Goal: Task Accomplishment & Management: Complete application form

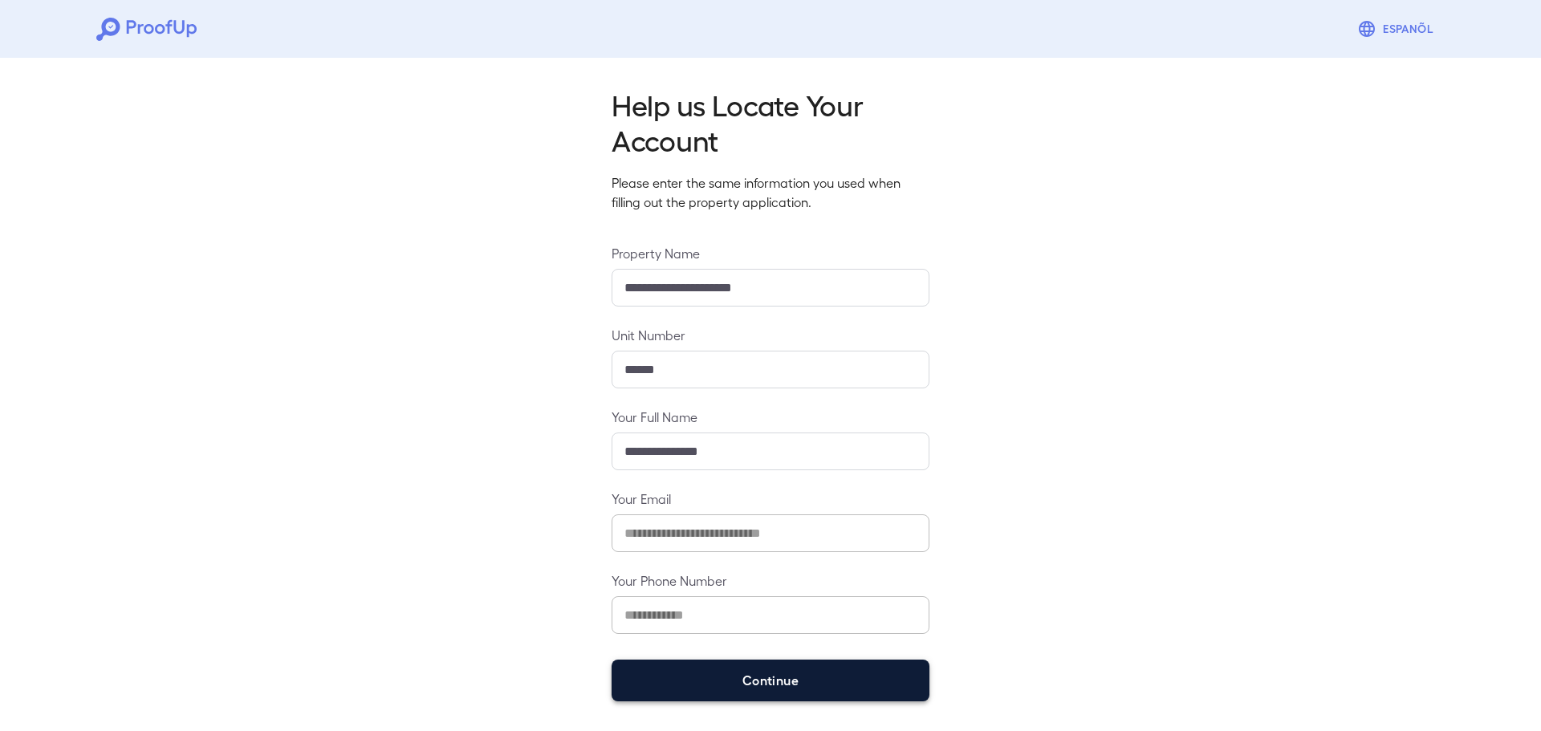
click at [702, 673] on button "Continue" at bounding box center [771, 681] width 318 height 42
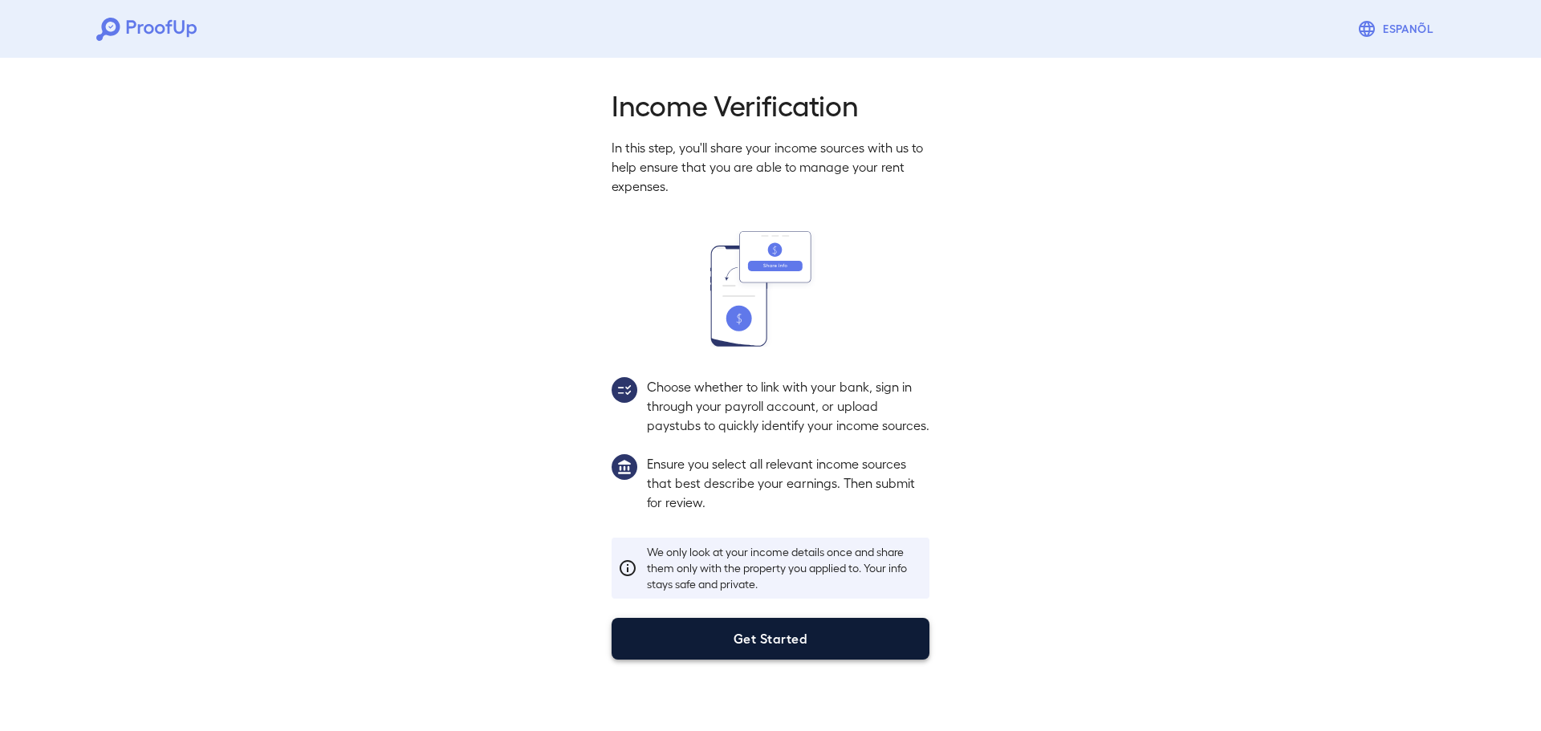
click at [771, 653] on button "Get Started" at bounding box center [771, 639] width 318 height 42
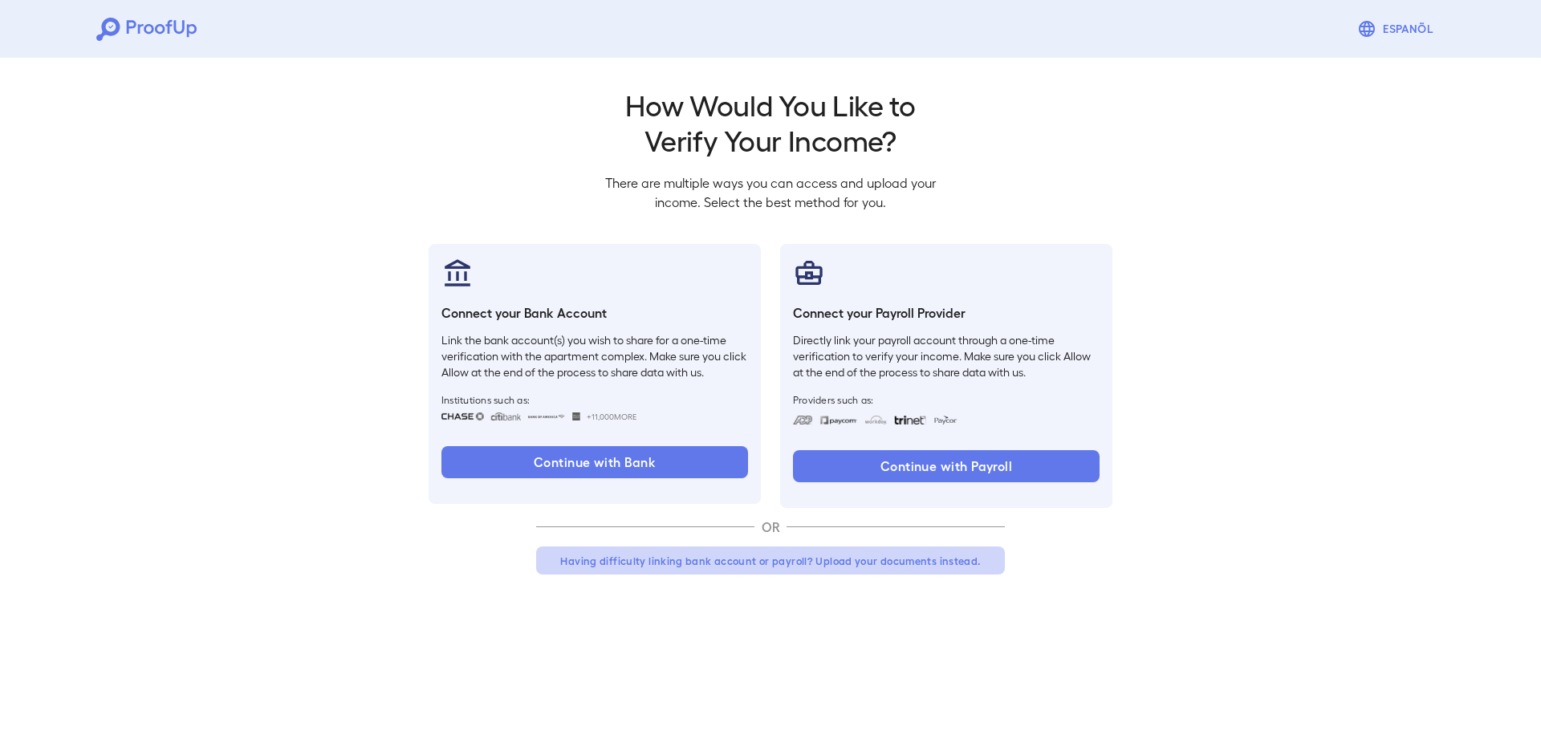
click at [831, 564] on button "Having difficulty linking bank account or payroll? Upload your documents instea…" at bounding box center [770, 561] width 469 height 29
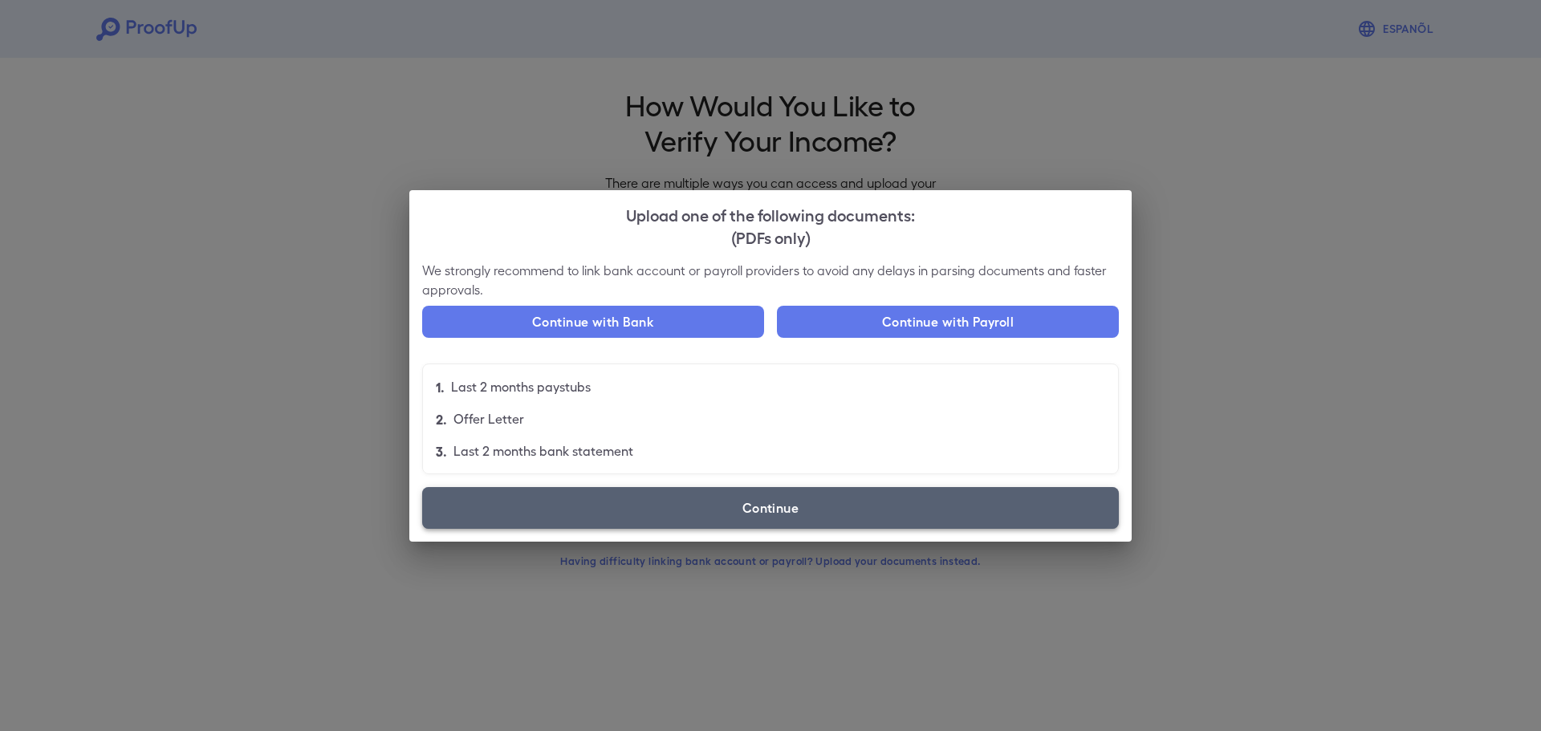
click at [747, 515] on label "Continue" at bounding box center [770, 508] width 697 height 42
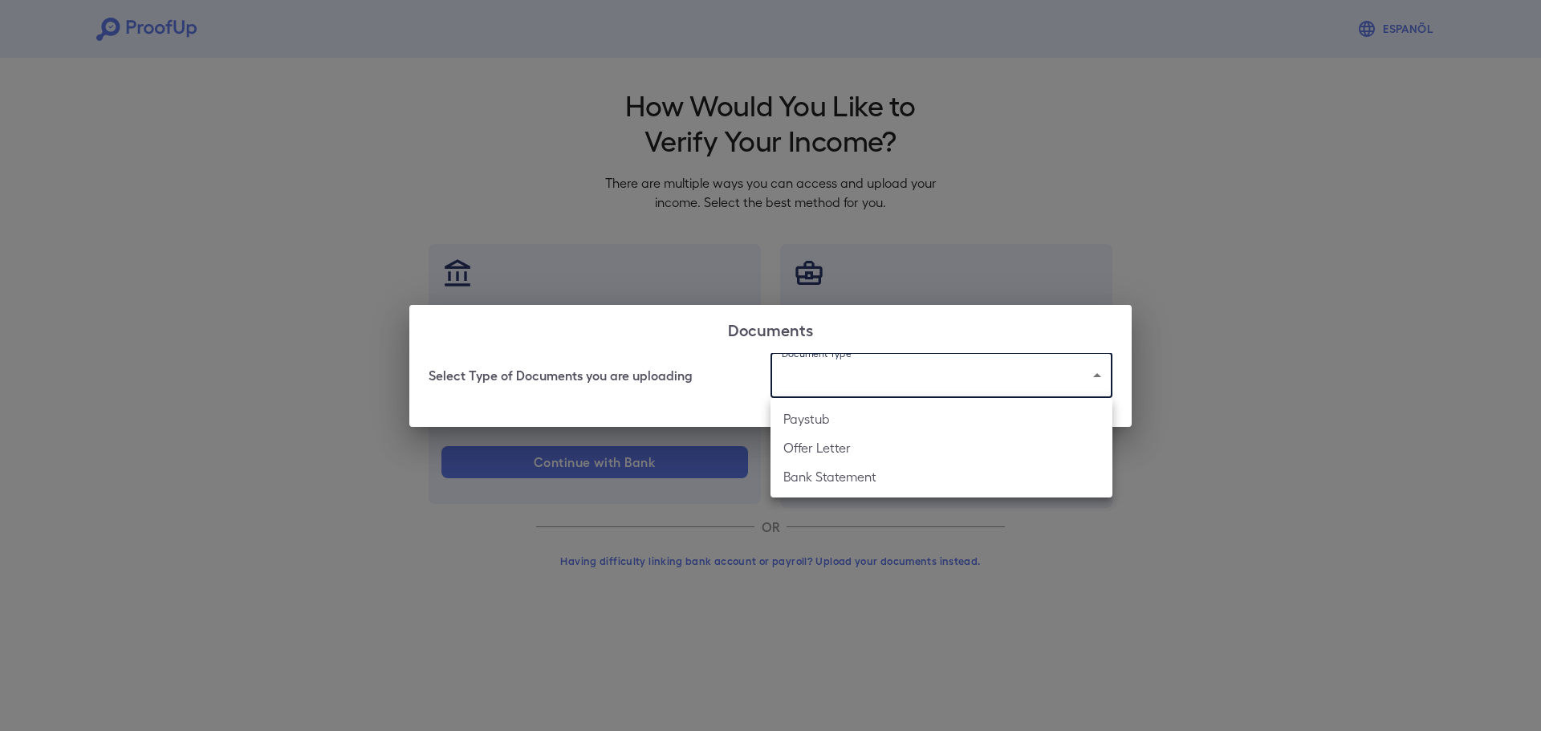
click at [879, 360] on body "Espanõl Go back How Would You Like to Verify Your Income? There are multiple wa…" at bounding box center [770, 306] width 1541 height 613
click at [835, 418] on li "Paystub" at bounding box center [942, 419] width 342 height 29
type input "*******"
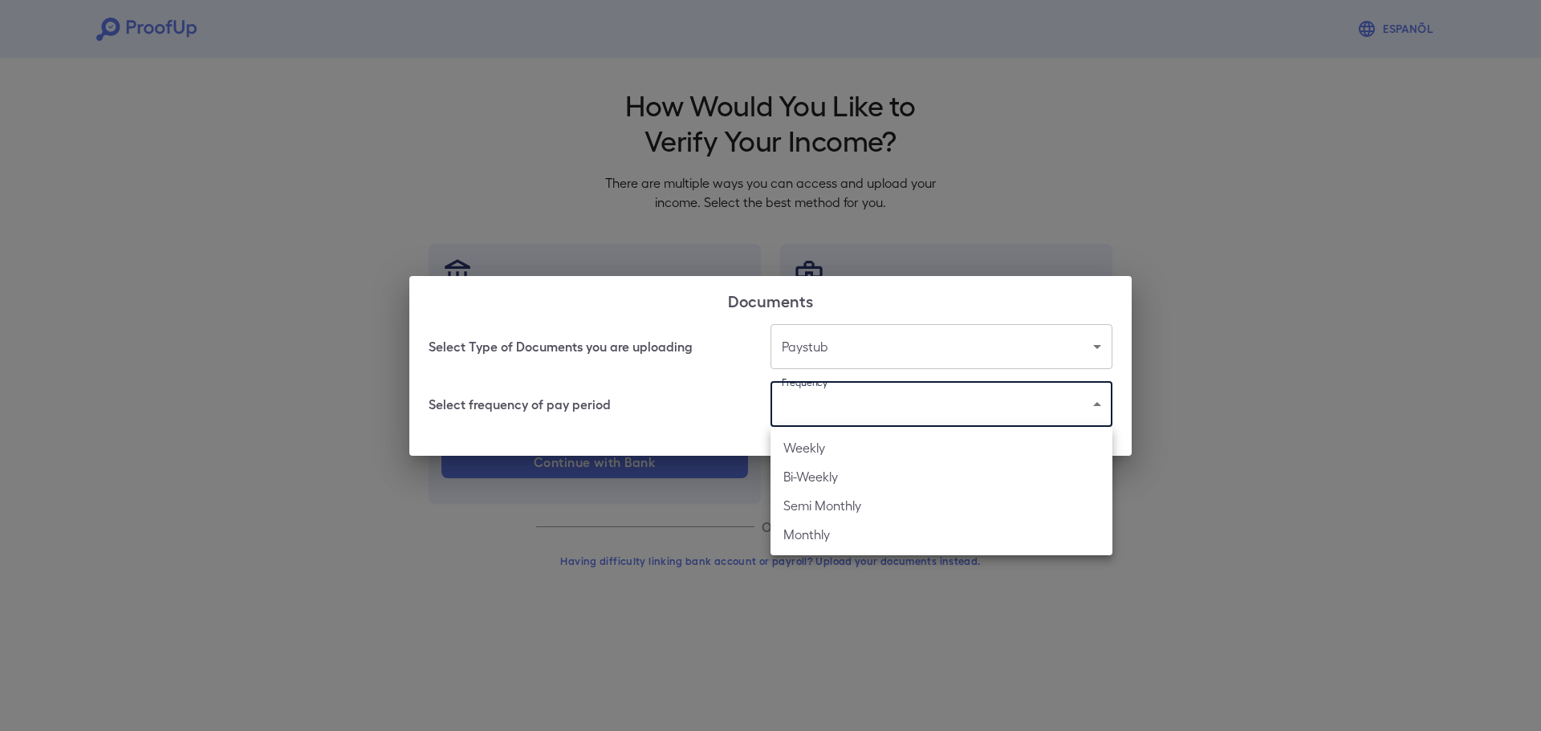
click at [823, 401] on body "Espanõl Go back How Would You Like to Verify Your Income? There are multiple wa…" at bounding box center [770, 306] width 1541 height 613
click at [816, 486] on li "Bi-Weekly" at bounding box center [942, 476] width 342 height 29
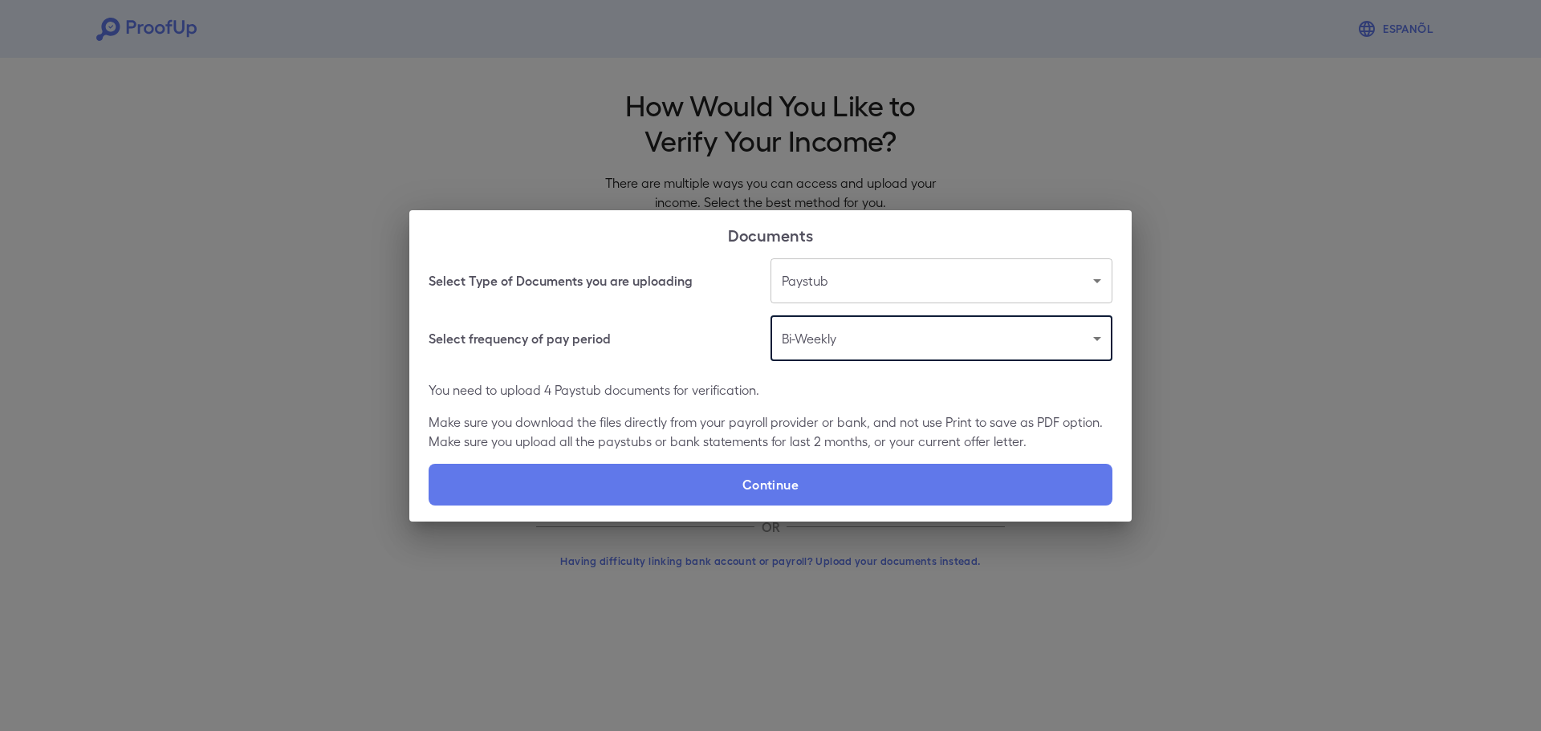
click at [873, 333] on body "Espanõl Go back How Would You Like to Verify Your Income? There are multiple wa…" at bounding box center [770, 306] width 1541 height 613
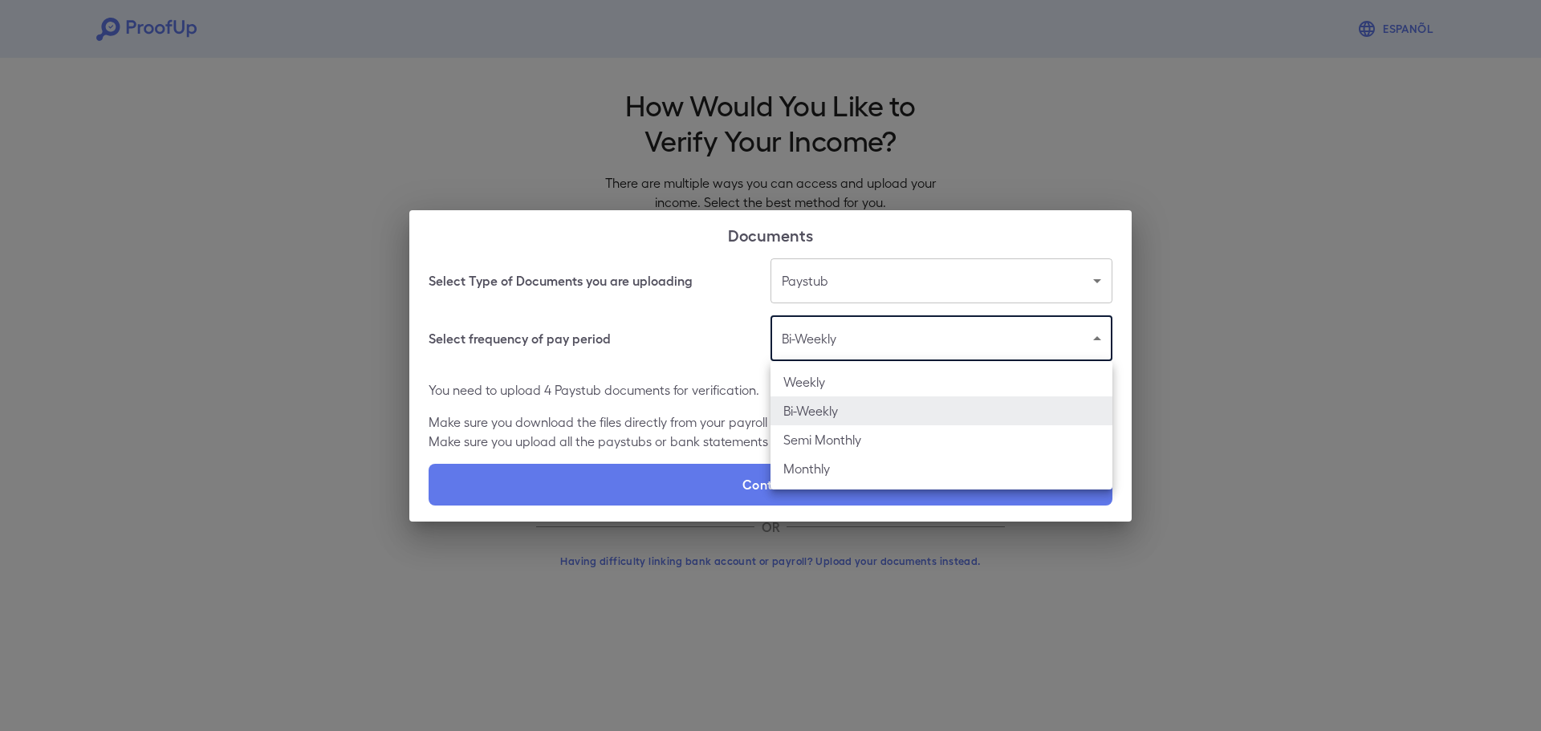
click at [837, 377] on li "Weekly" at bounding box center [942, 382] width 342 height 29
type input "******"
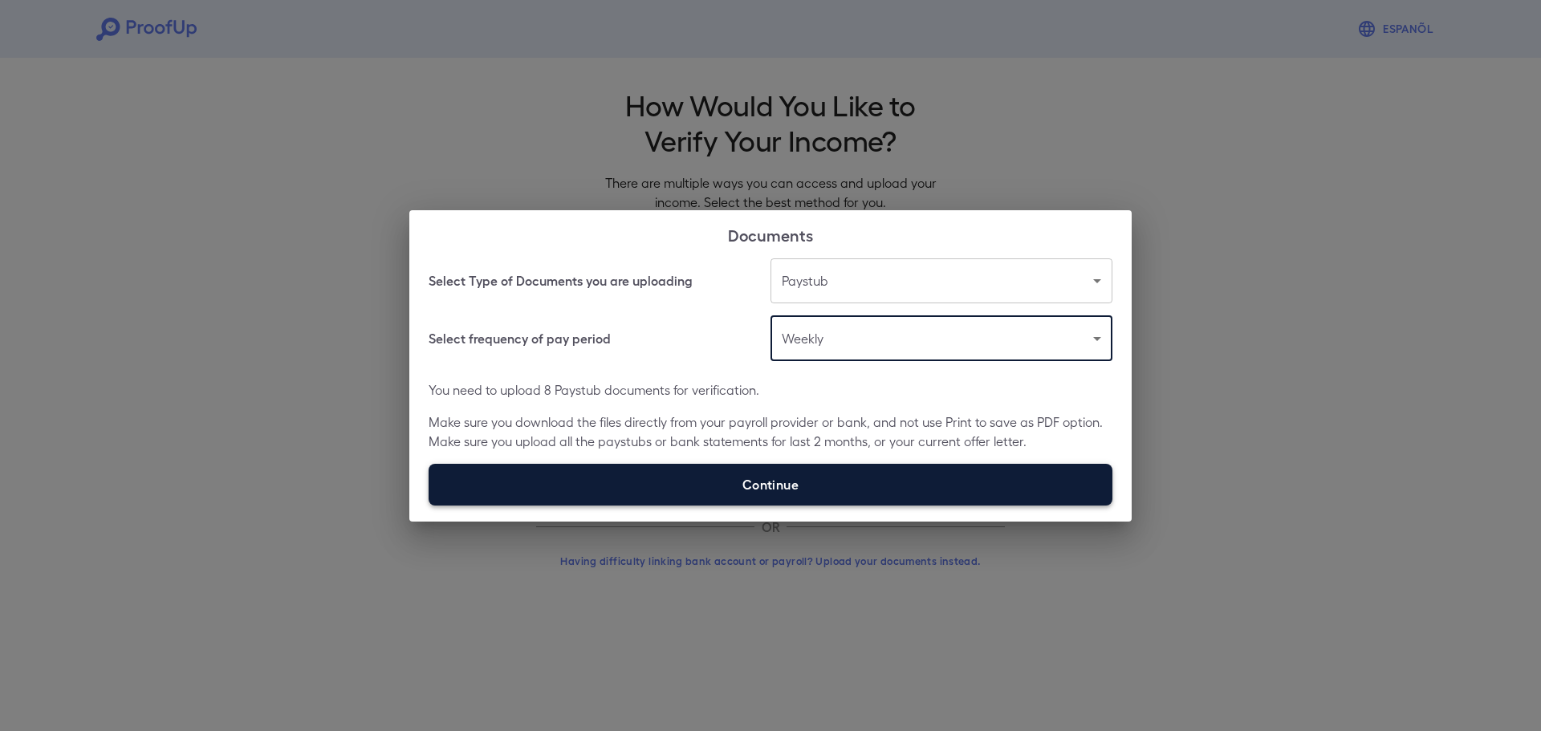
click at [768, 484] on label "Continue" at bounding box center [771, 485] width 684 height 42
click at [429, 505] on input "Continue" at bounding box center [429, 505] width 1 height 1
type input "**********"
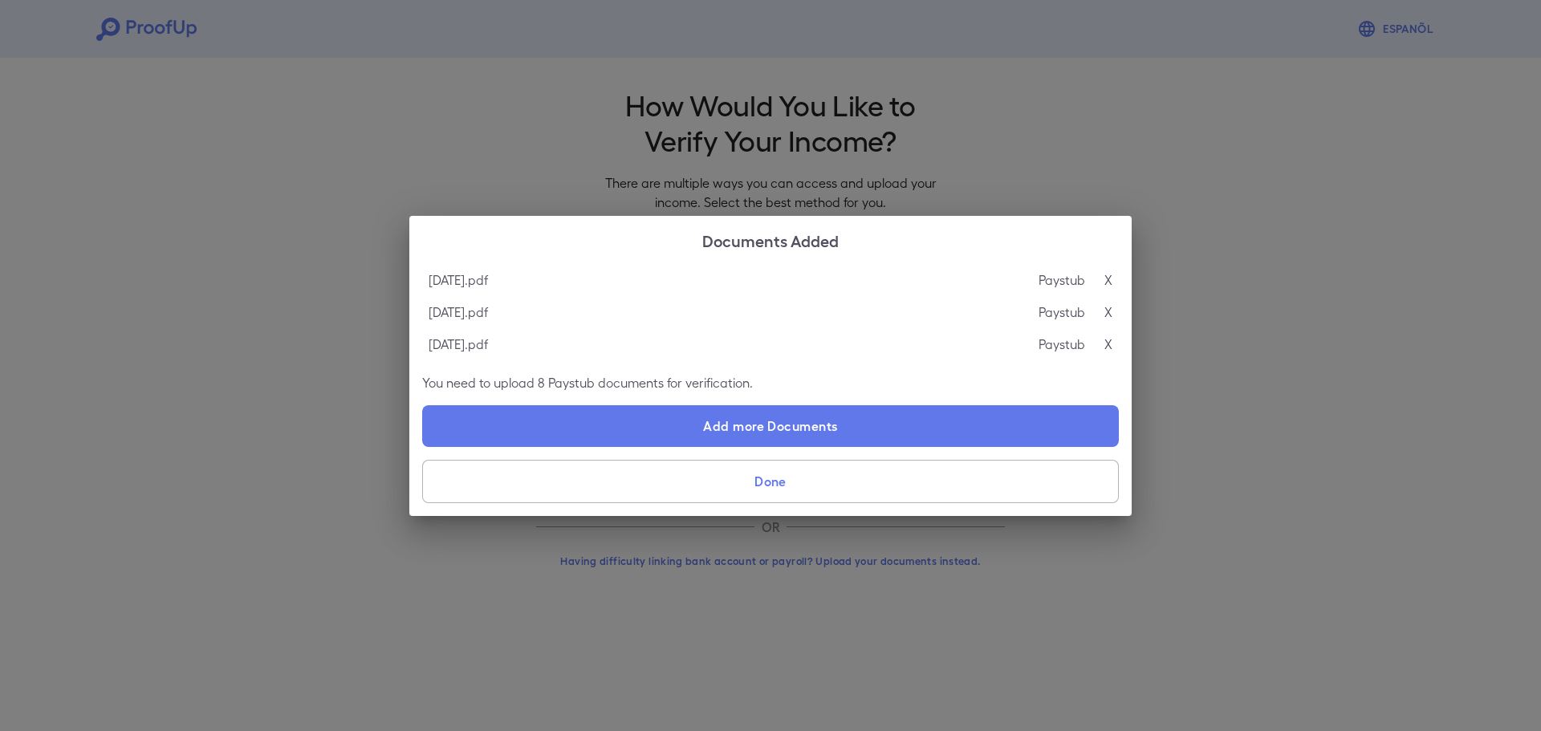
click at [743, 482] on button "Done" at bounding box center [770, 481] width 697 height 43
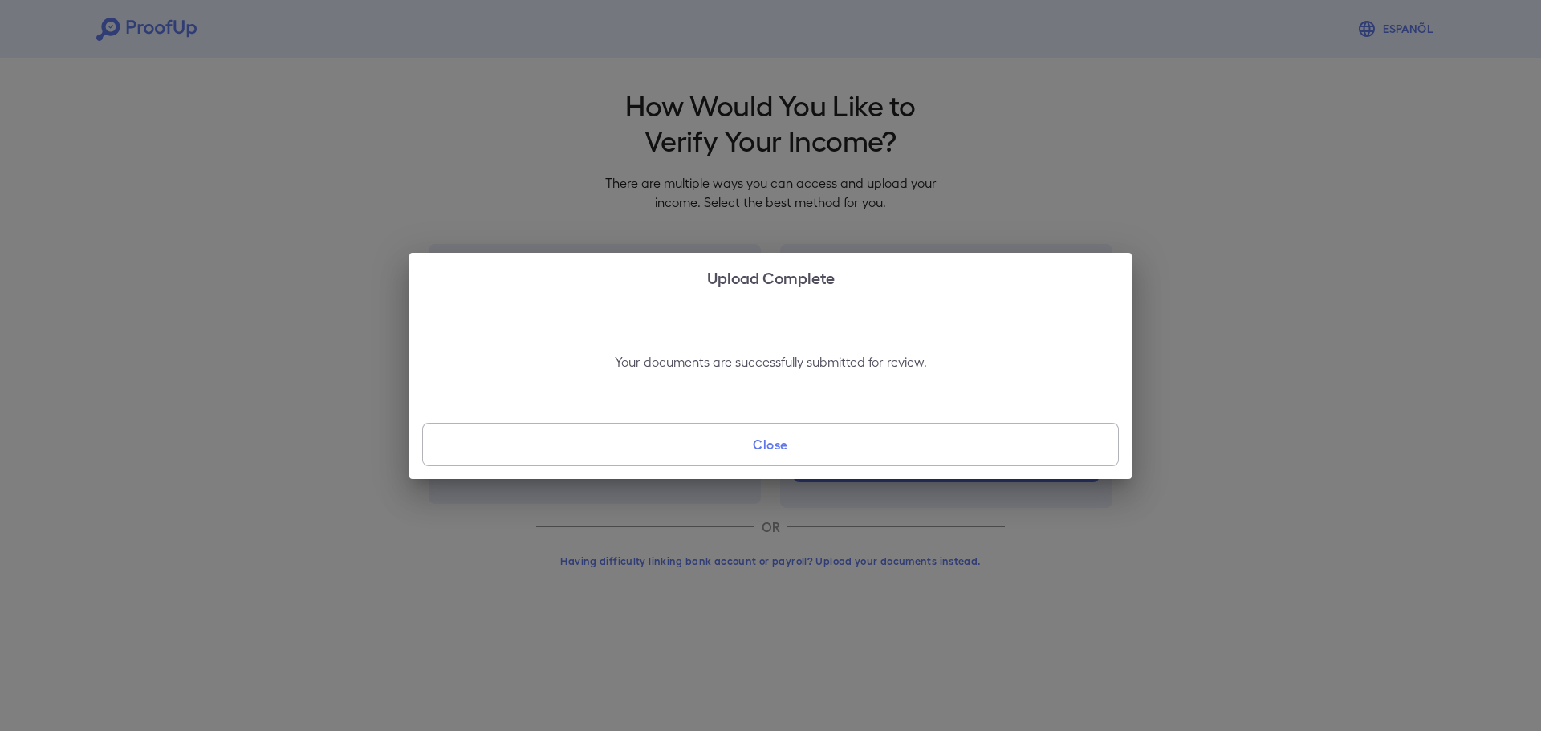
click at [752, 446] on button "Close" at bounding box center [770, 444] width 697 height 43
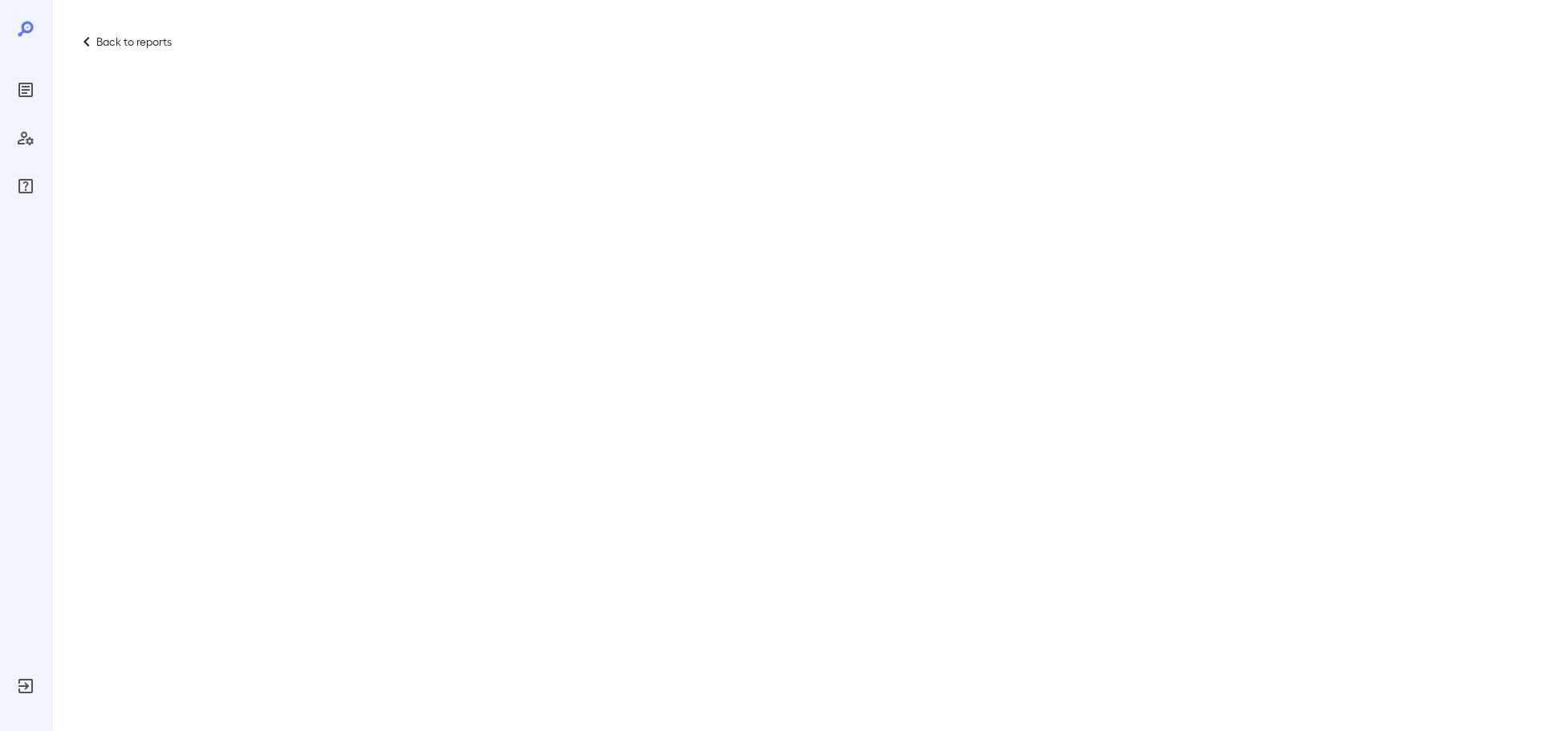
click at [246, 169] on div "Back to reports" at bounding box center [770, 365] width 1541 height 731
click at [127, 45] on p "Back to reports" at bounding box center [133, 42] width 75 height 16
click at [97, 37] on p "Back to reports" at bounding box center [133, 42] width 75 height 16
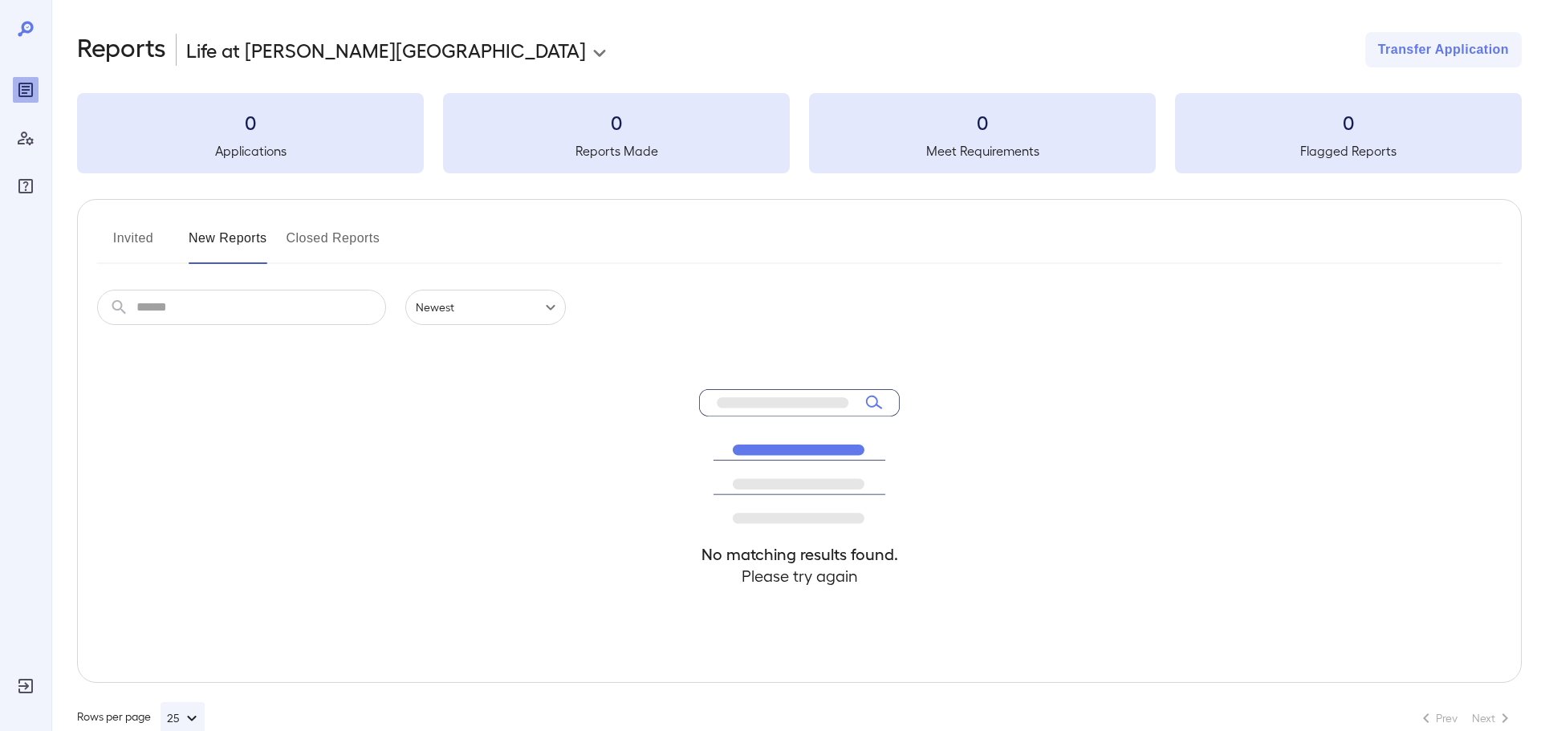
click at [346, 47] on body "**********" at bounding box center [770, 365] width 1541 height 731
click at [17, 32] on div at bounding box center [770, 365] width 1541 height 731
click at [33, 149] on div "Manage Users" at bounding box center [26, 138] width 26 height 26
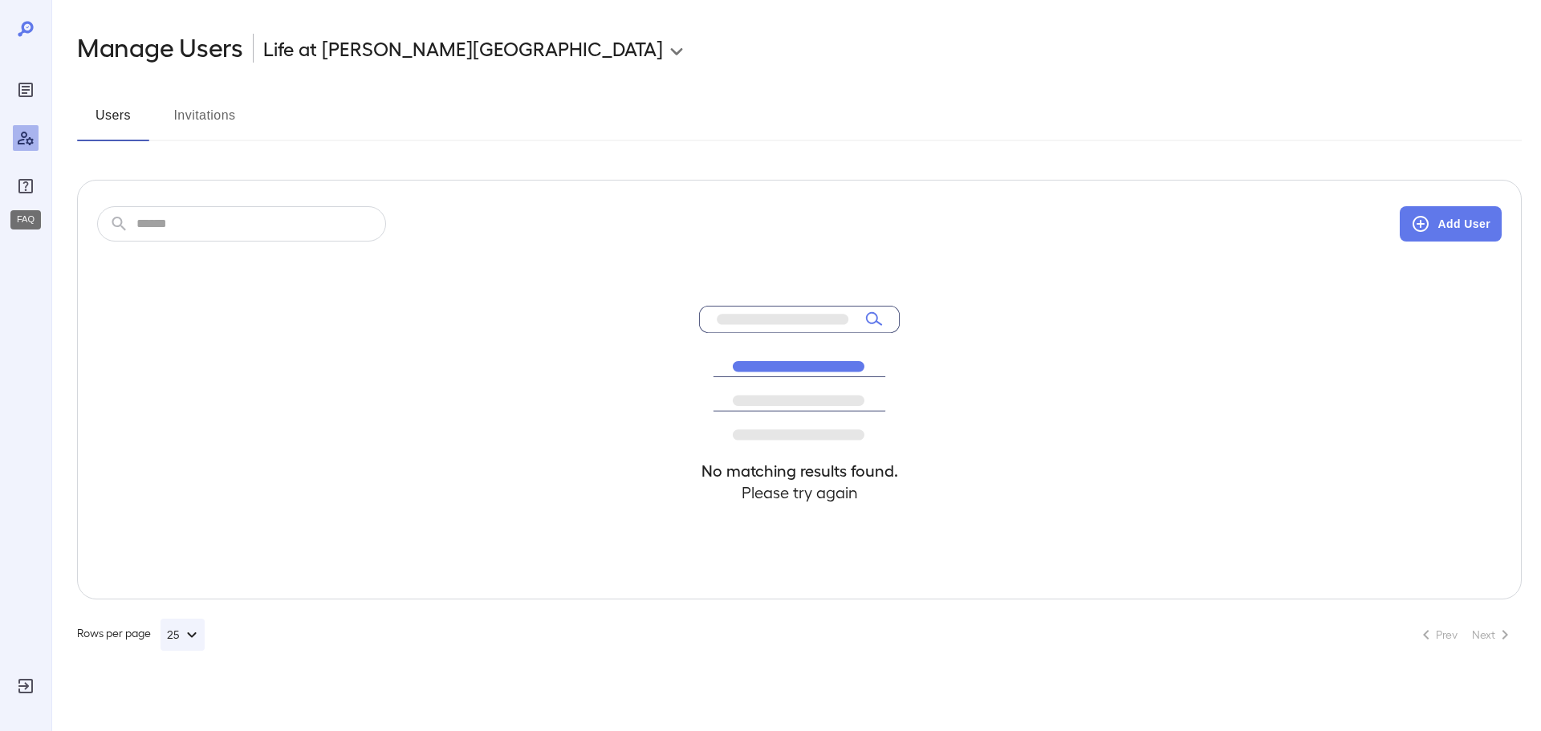
click at [24, 179] on icon "FAQ" at bounding box center [25, 186] width 14 height 14
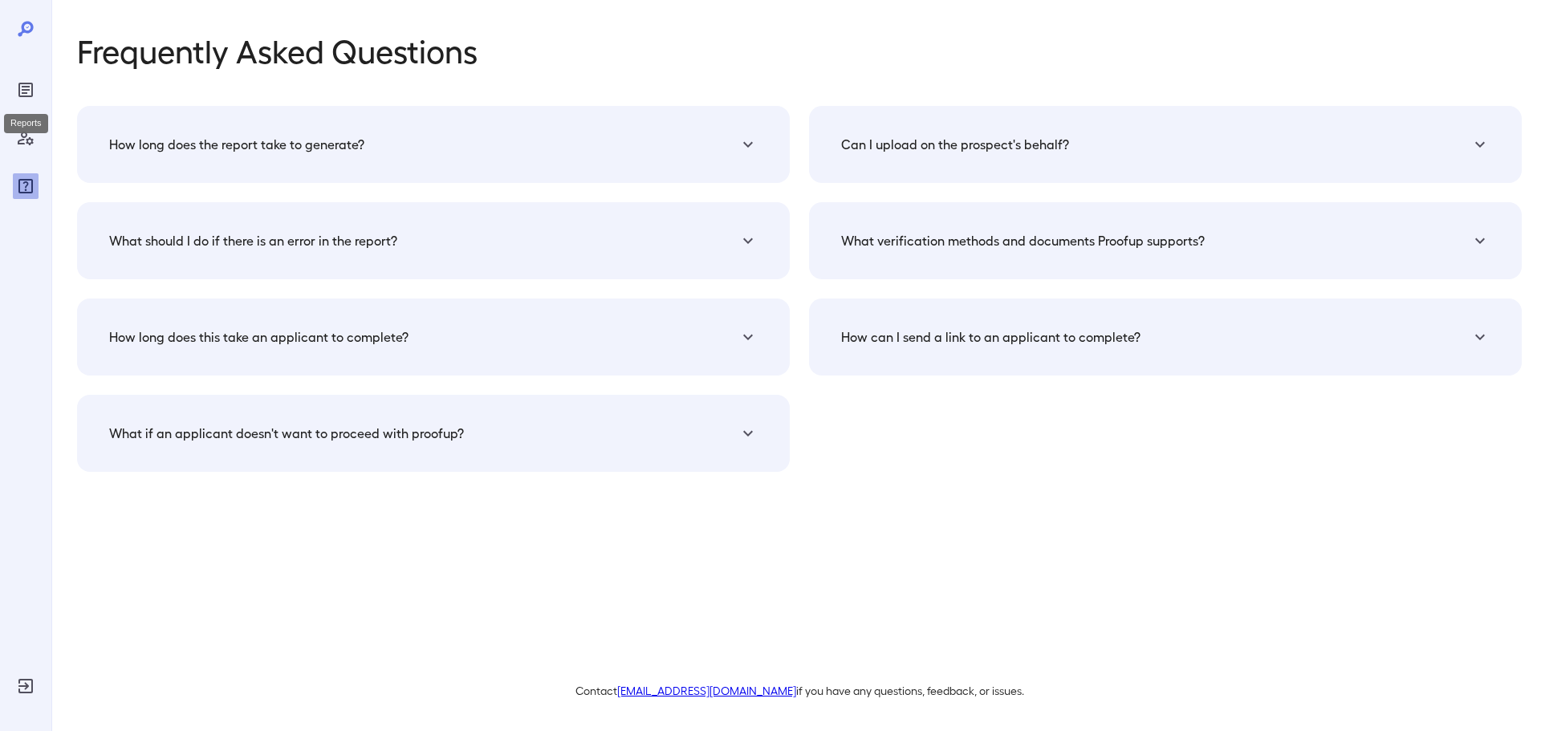
click at [25, 78] on div "Reports" at bounding box center [26, 90] width 26 height 26
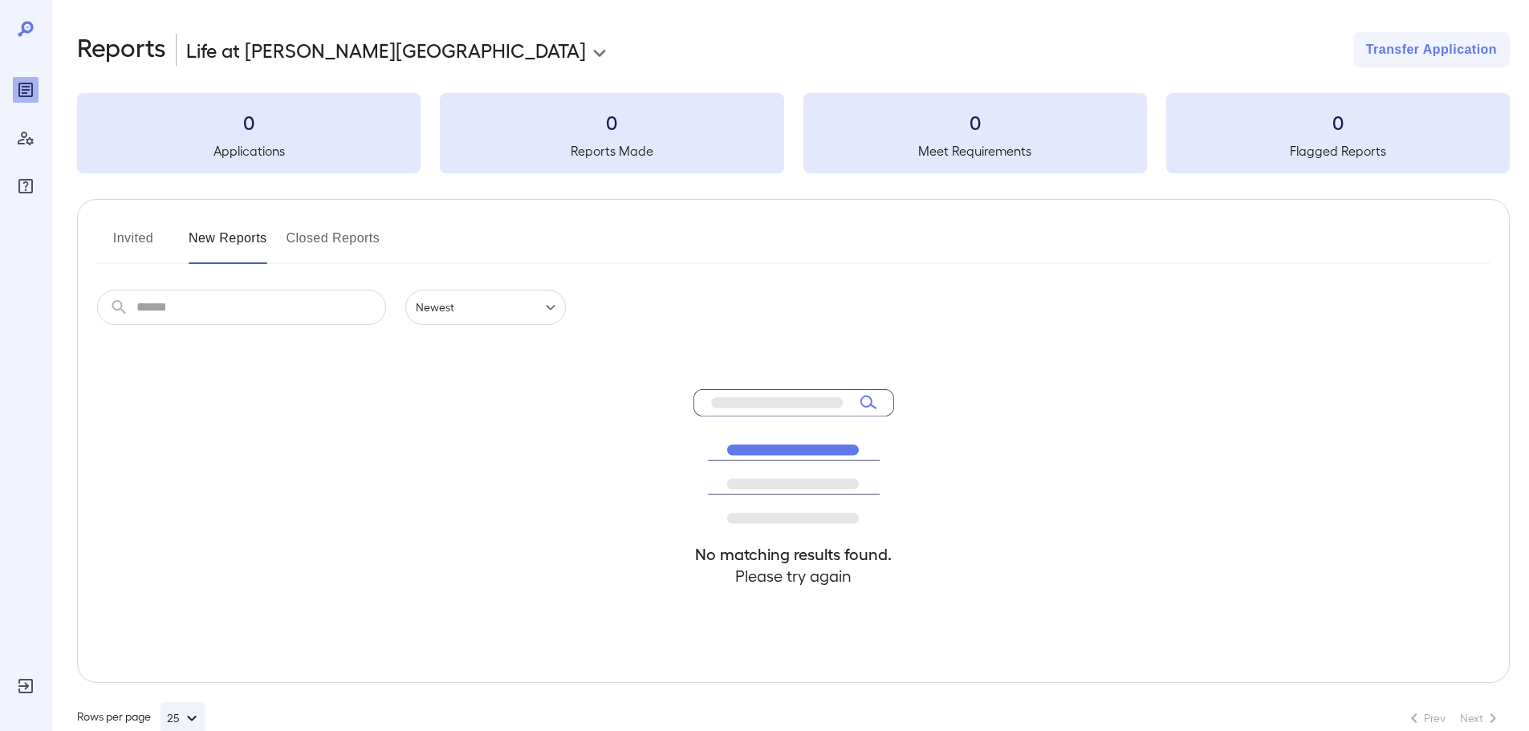
click at [31, 24] on icon at bounding box center [25, 28] width 15 height 15
click at [34, 24] on icon at bounding box center [25, 28] width 19 height 19
